Goal: Check status

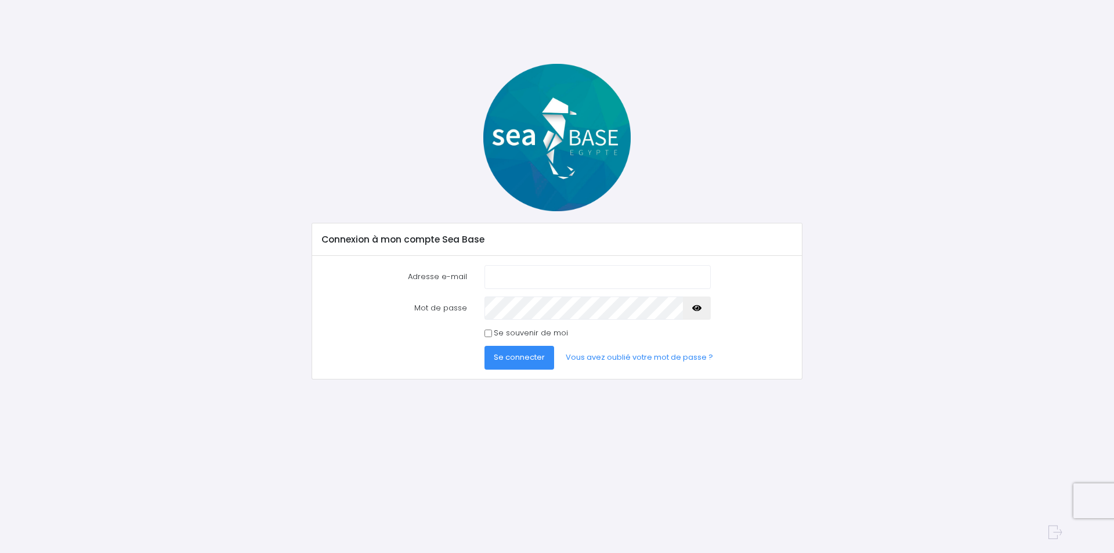
type input "[EMAIL_ADDRESS][DOMAIN_NAME]"
click at [520, 349] on button "Se connecter" at bounding box center [520, 357] width 70 height 23
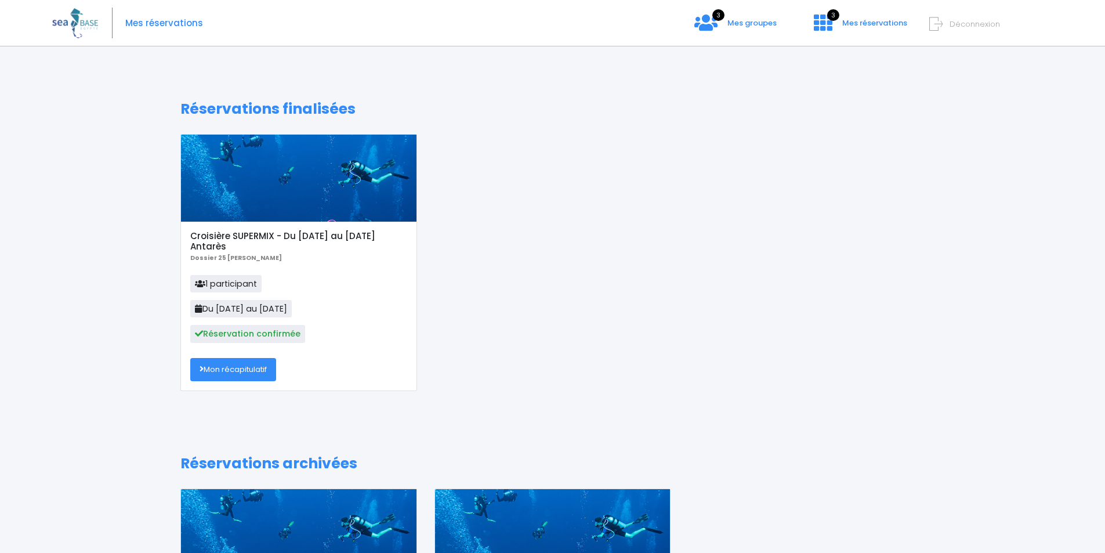
click at [728, 18] on div "Mes réservations 3 Mes groupes 3 Mes réservations Déconnexion" at bounding box center [544, 23] width 984 height 46
click at [718, 21] on icon at bounding box center [706, 22] width 23 height 19
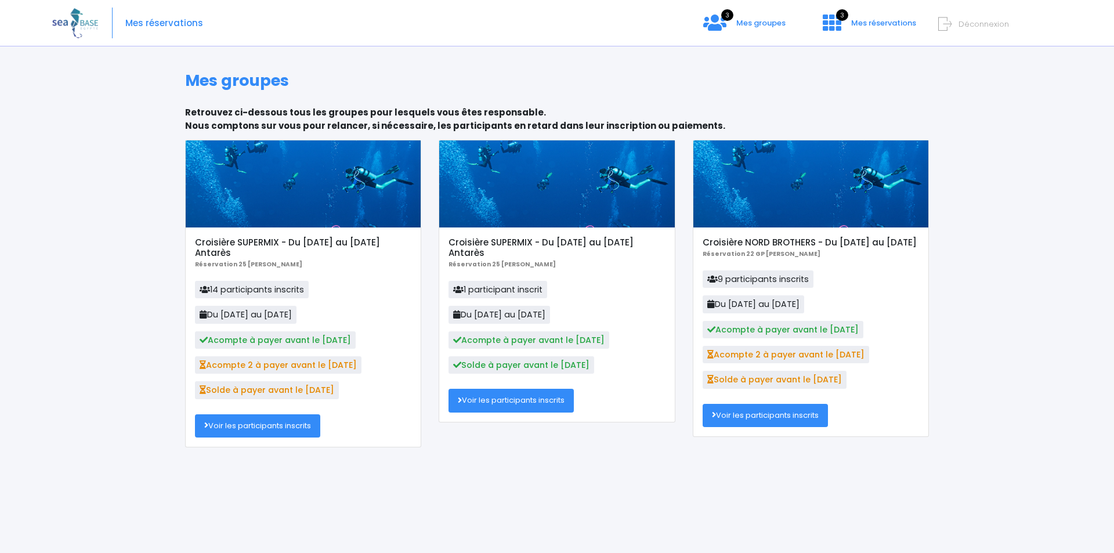
click at [262, 426] on link "Voir les participants inscrits" at bounding box center [257, 425] width 125 height 23
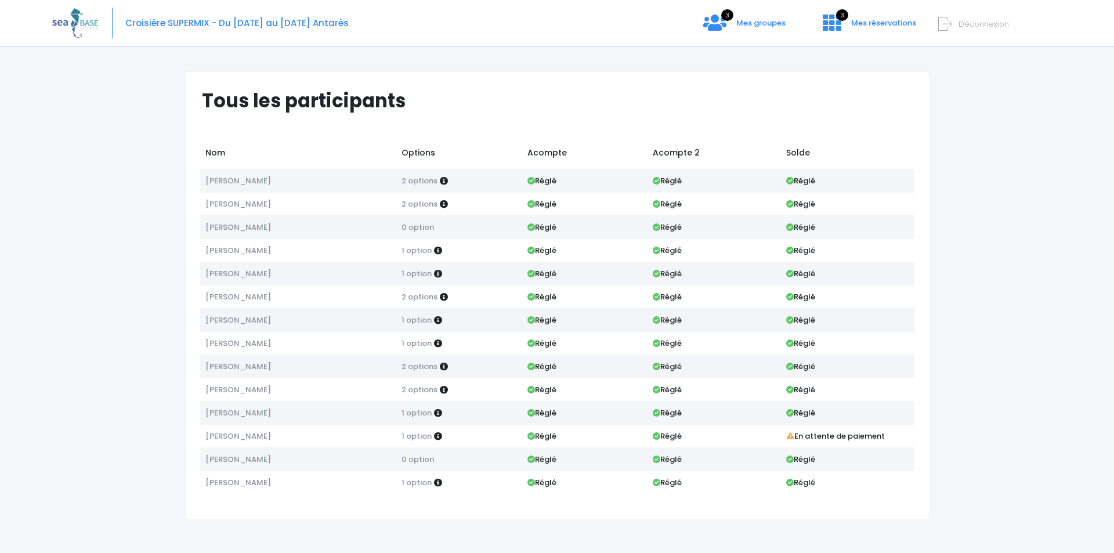
click at [952, 22] on icon at bounding box center [944, 24] width 13 height 19
